Goal: Contribute content: Add original content to the website for others to see

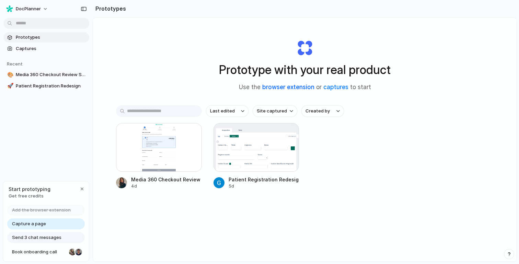
click at [289, 87] on link "browser extension" at bounding box center [288, 87] width 52 height 7
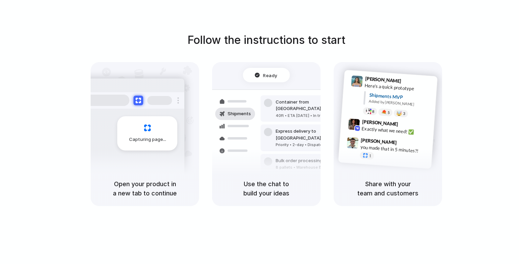
click at [291, 85] on div "Ready Shipments Container from Shanghai 40ft • ETA Dec 28 • In transit Express …" at bounding box center [266, 127] width 117 height 119
click at [179, 135] on div "Capturing page" at bounding box center [133, 130] width 104 height 105
click at [170, 134] on div "Capturing page" at bounding box center [147, 133] width 60 height 34
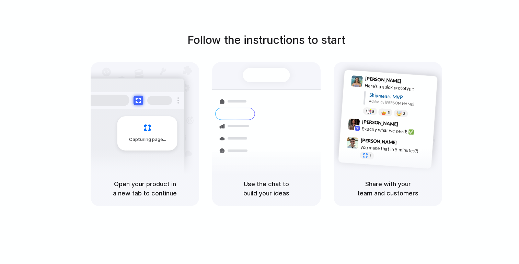
click at [163, 146] on div "Capturing page" at bounding box center [147, 133] width 60 height 34
drag, startPoint x: 163, startPoint y: 146, endPoint x: 153, endPoint y: 121, distance: 27.1
click at [163, 146] on div "Capturing page" at bounding box center [147, 133] width 60 height 34
